Goal: Information Seeking & Learning: Learn about a topic

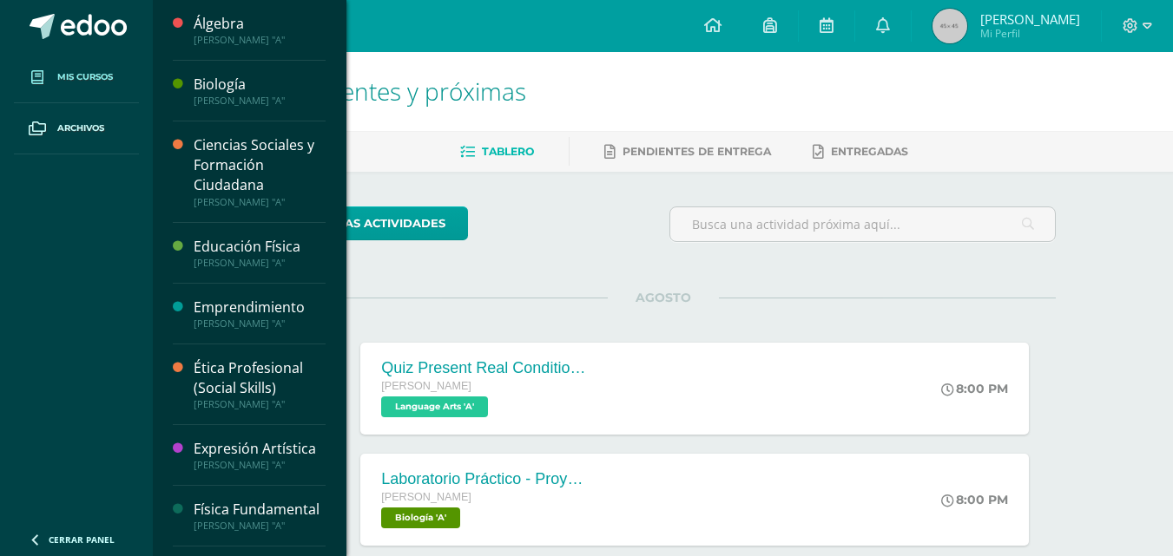
click at [107, 91] on link "Mis cursos" at bounding box center [76, 77] width 125 height 51
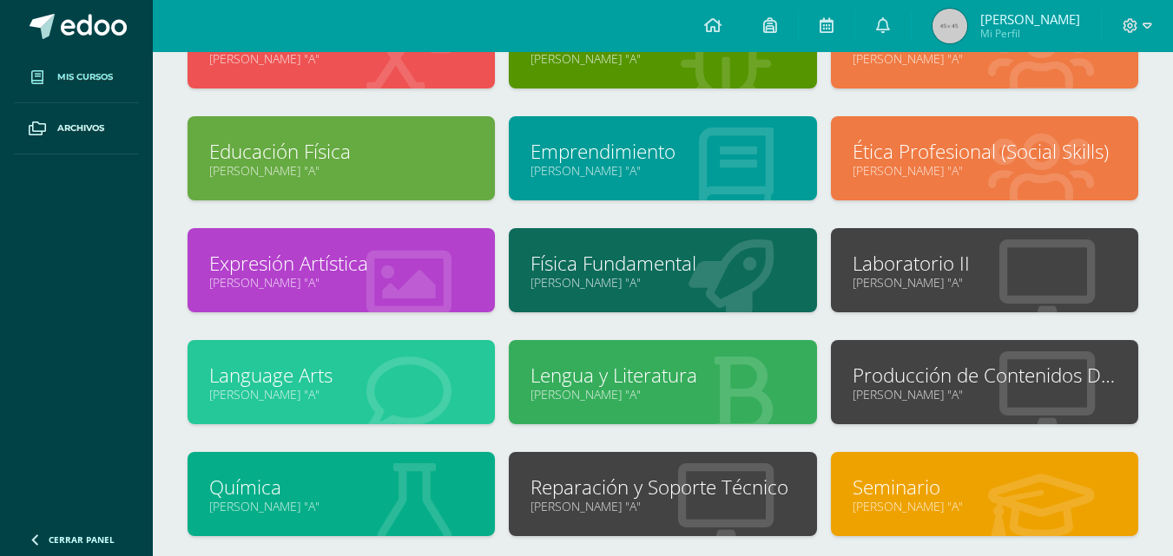
scroll to position [248, 0]
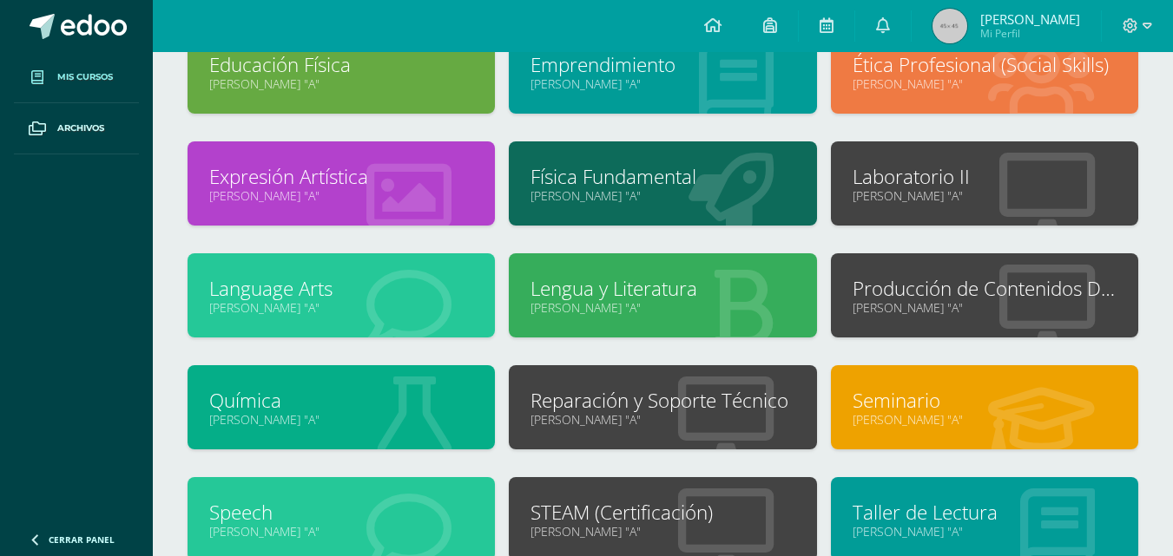
click at [594, 380] on div "Reparación y Soporte Técnico [PERSON_NAME] "A"" at bounding box center [662, 407] width 307 height 84
click at [624, 424] on link "[PERSON_NAME] "A"" at bounding box center [662, 419] width 264 height 16
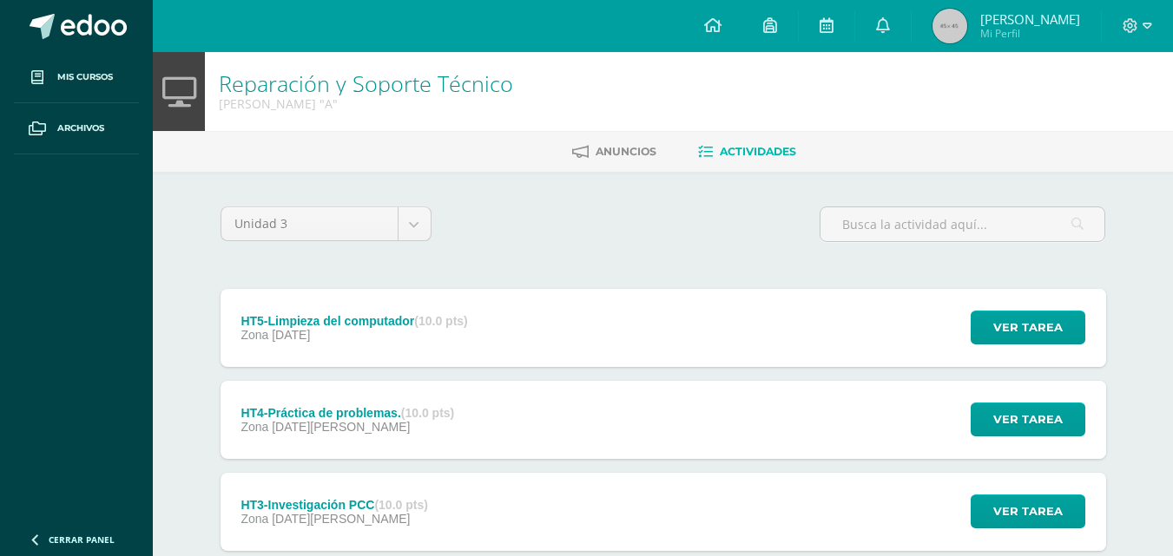
click at [460, 345] on div "HT5-Limpieza del computador (10.0 pts) Zona 13 de Julio" at bounding box center [354, 328] width 268 height 78
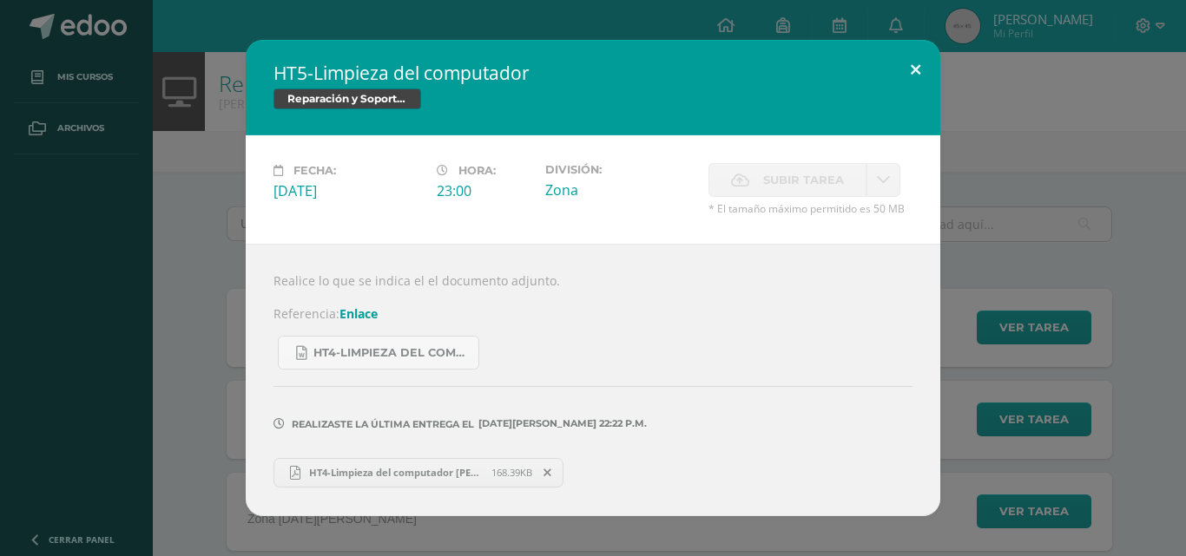
click at [905, 62] on button at bounding box center [915, 69] width 49 height 59
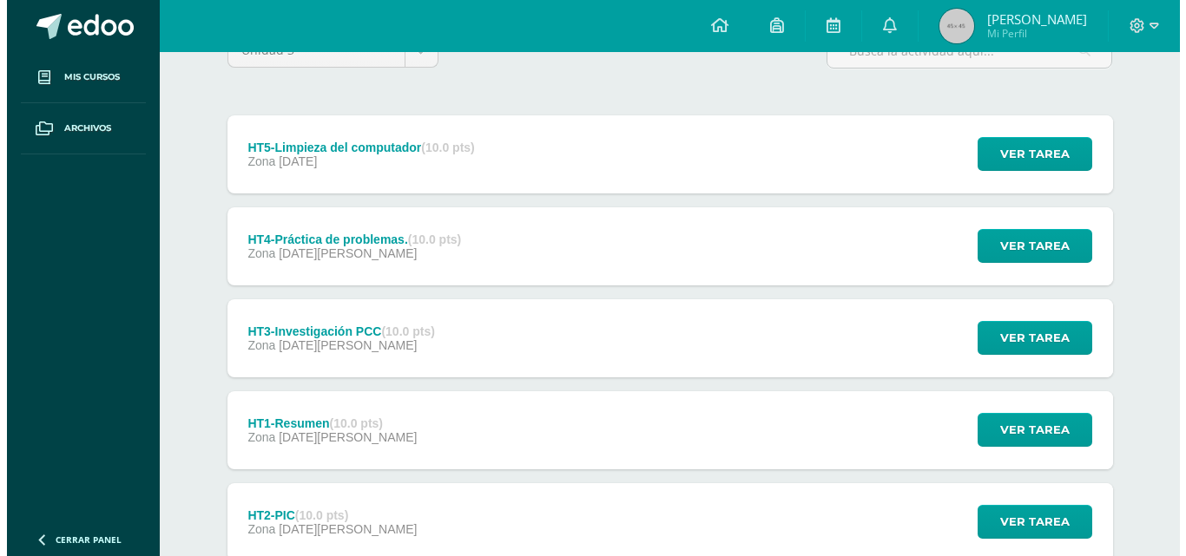
scroll to position [87, 0]
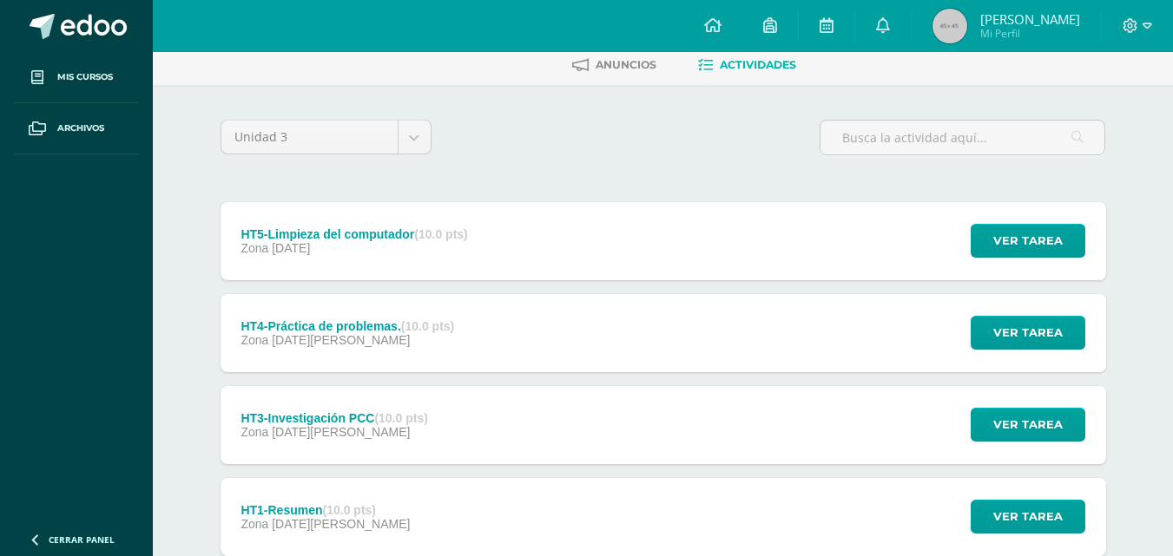
click at [467, 240] on strong "(10.0 pts)" at bounding box center [440, 234] width 53 height 14
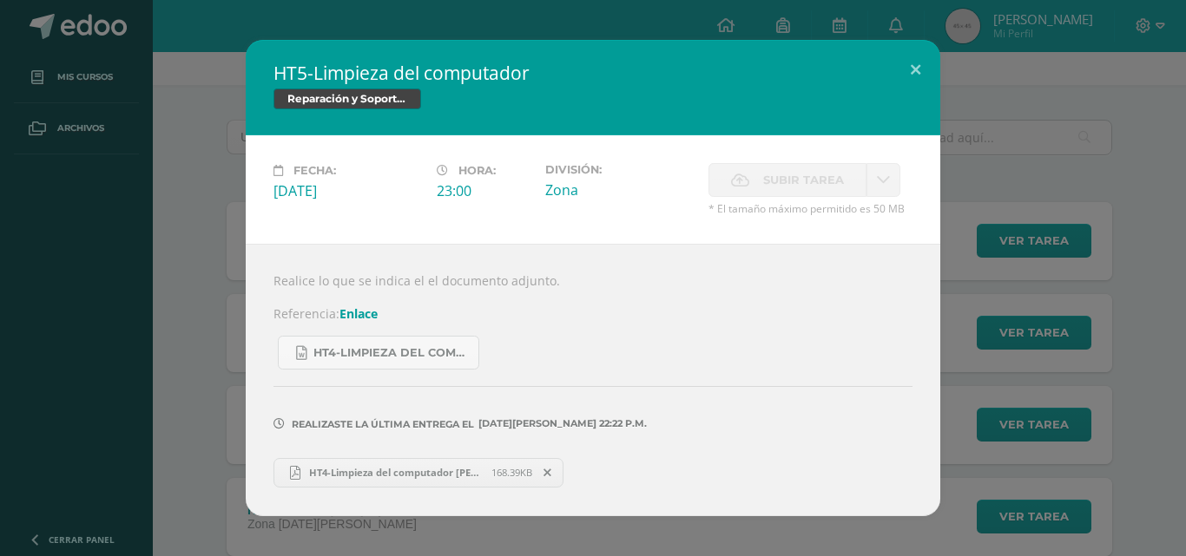
click at [409, 477] on span "HT4-Limpieza del computador Marlon Ruiz.pdf" at bounding box center [395, 472] width 191 height 13
